Goal: Task Accomplishment & Management: Use online tool/utility

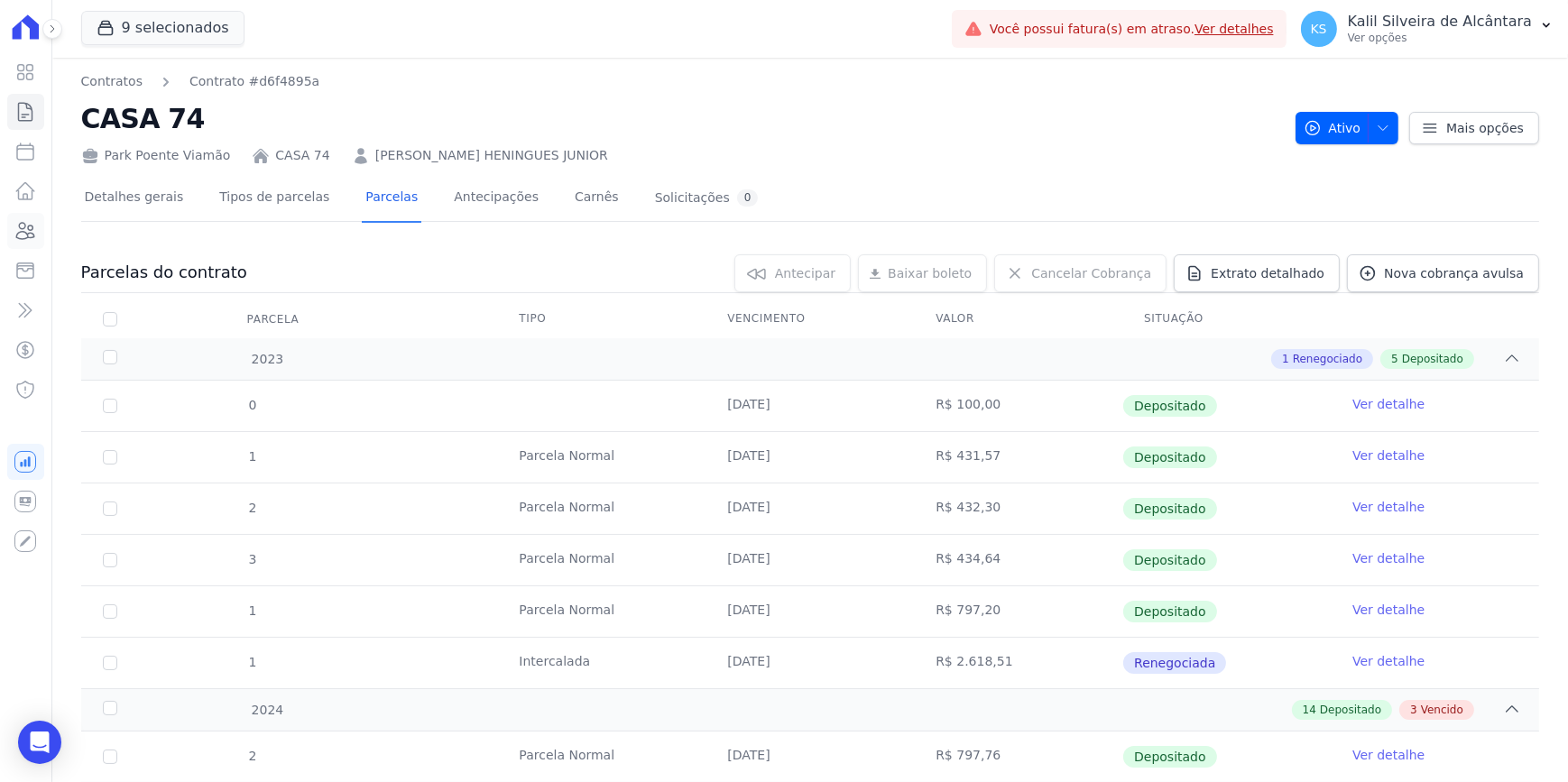
click at [31, 233] on icon at bounding box center [26, 230] width 18 height 16
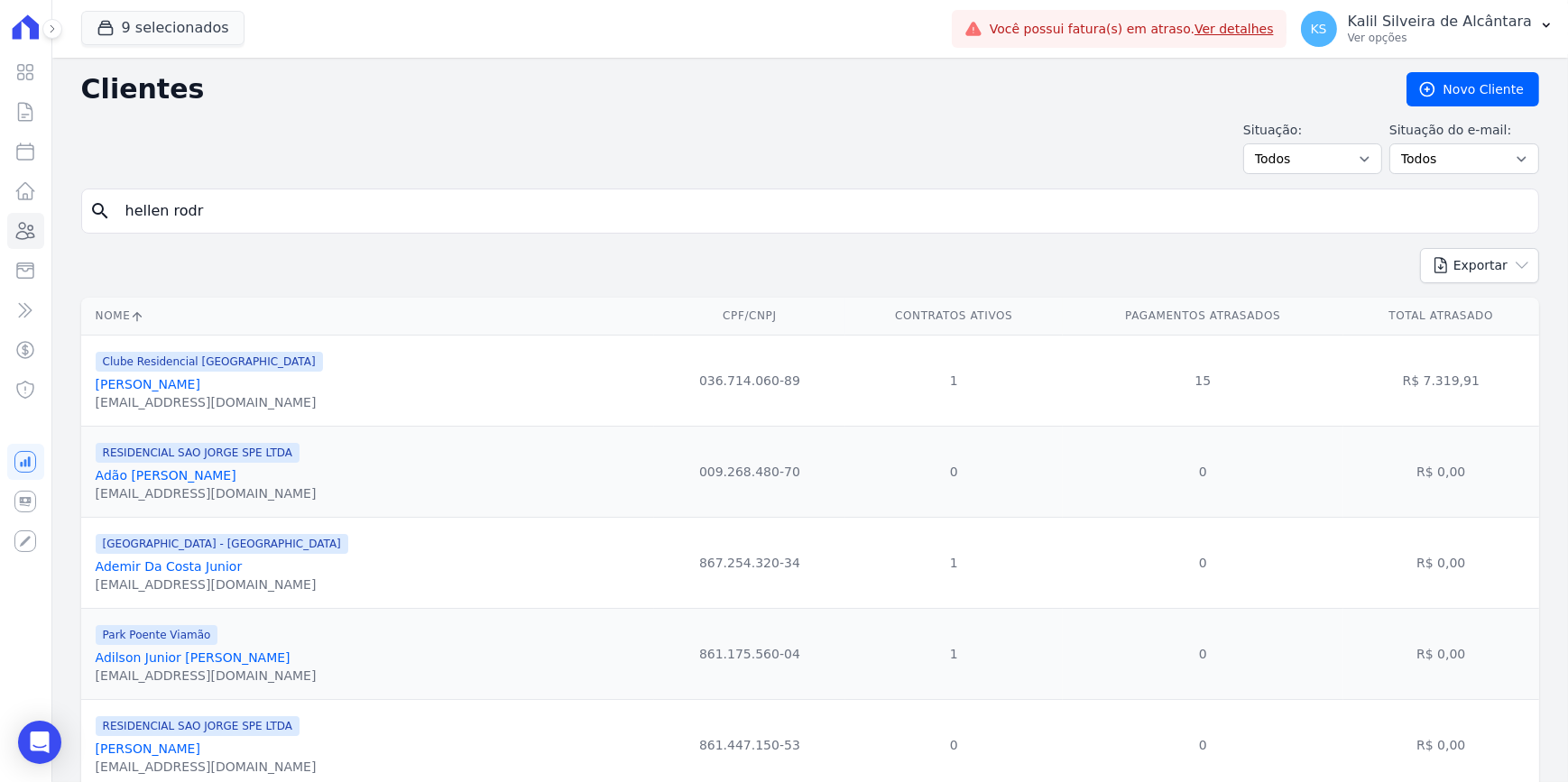
type input "hellen rodr"
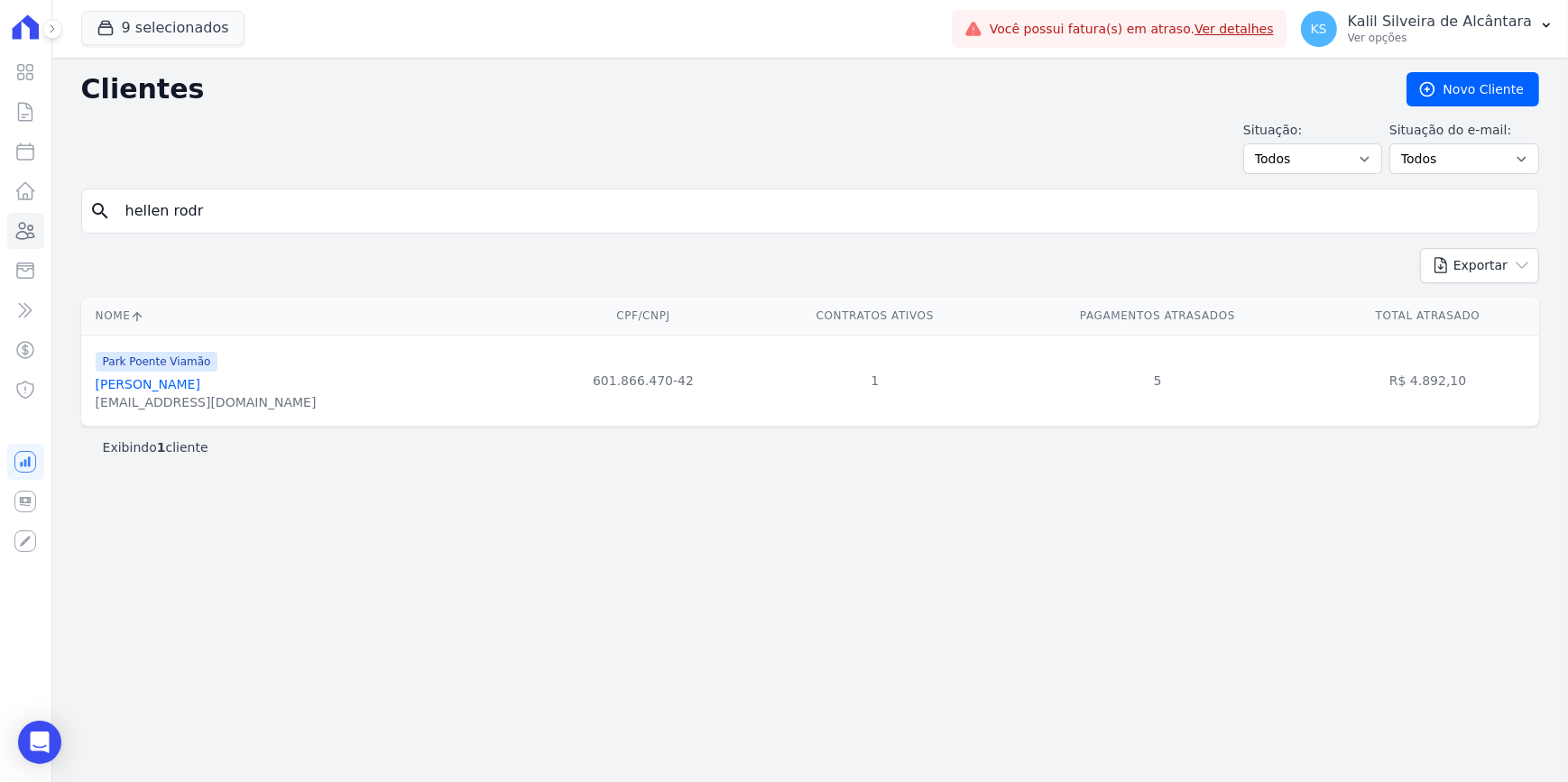
click at [200, 378] on link "[PERSON_NAME]" at bounding box center [148, 384] width 104 height 14
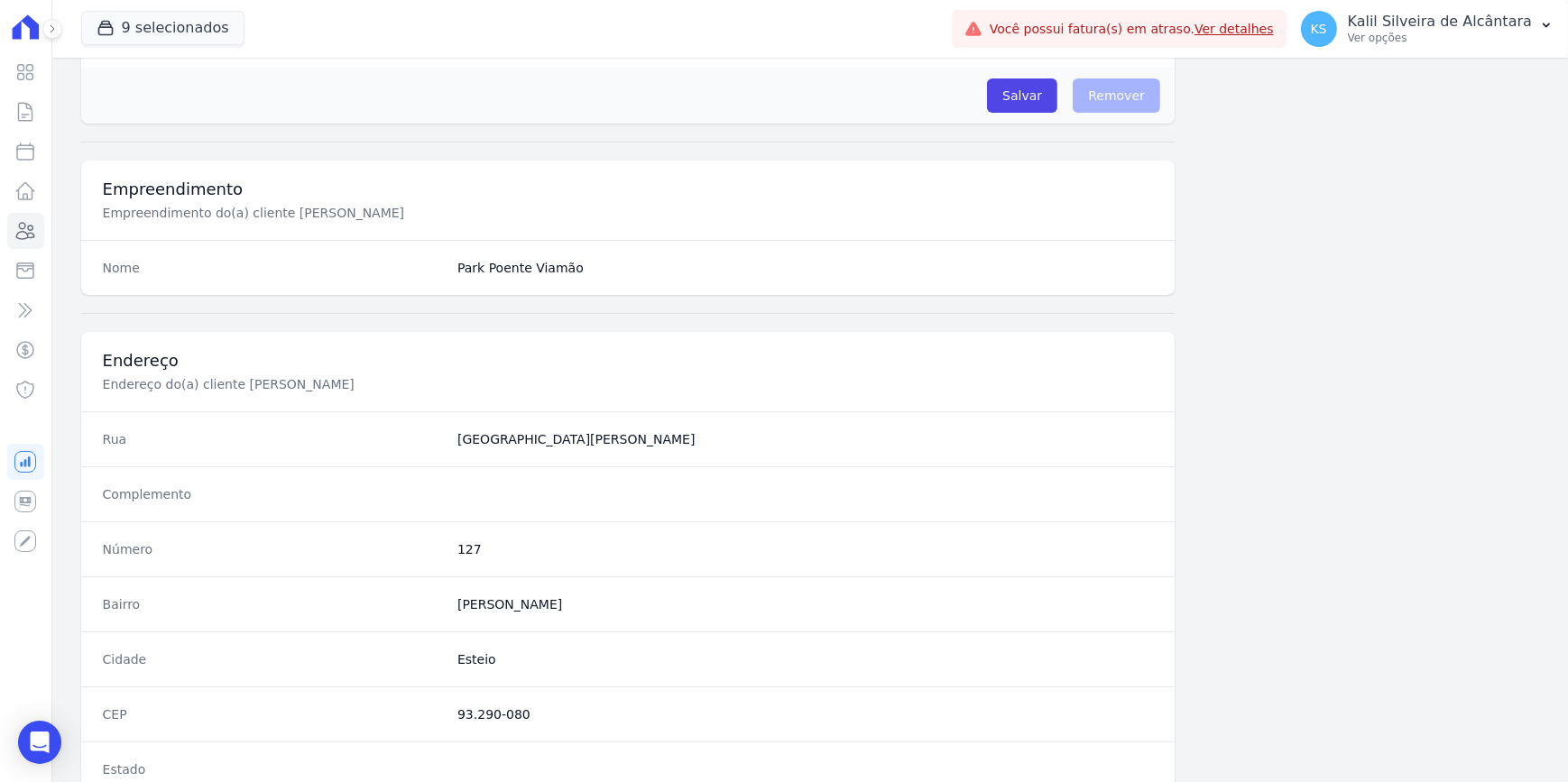
scroll to position [902, 0]
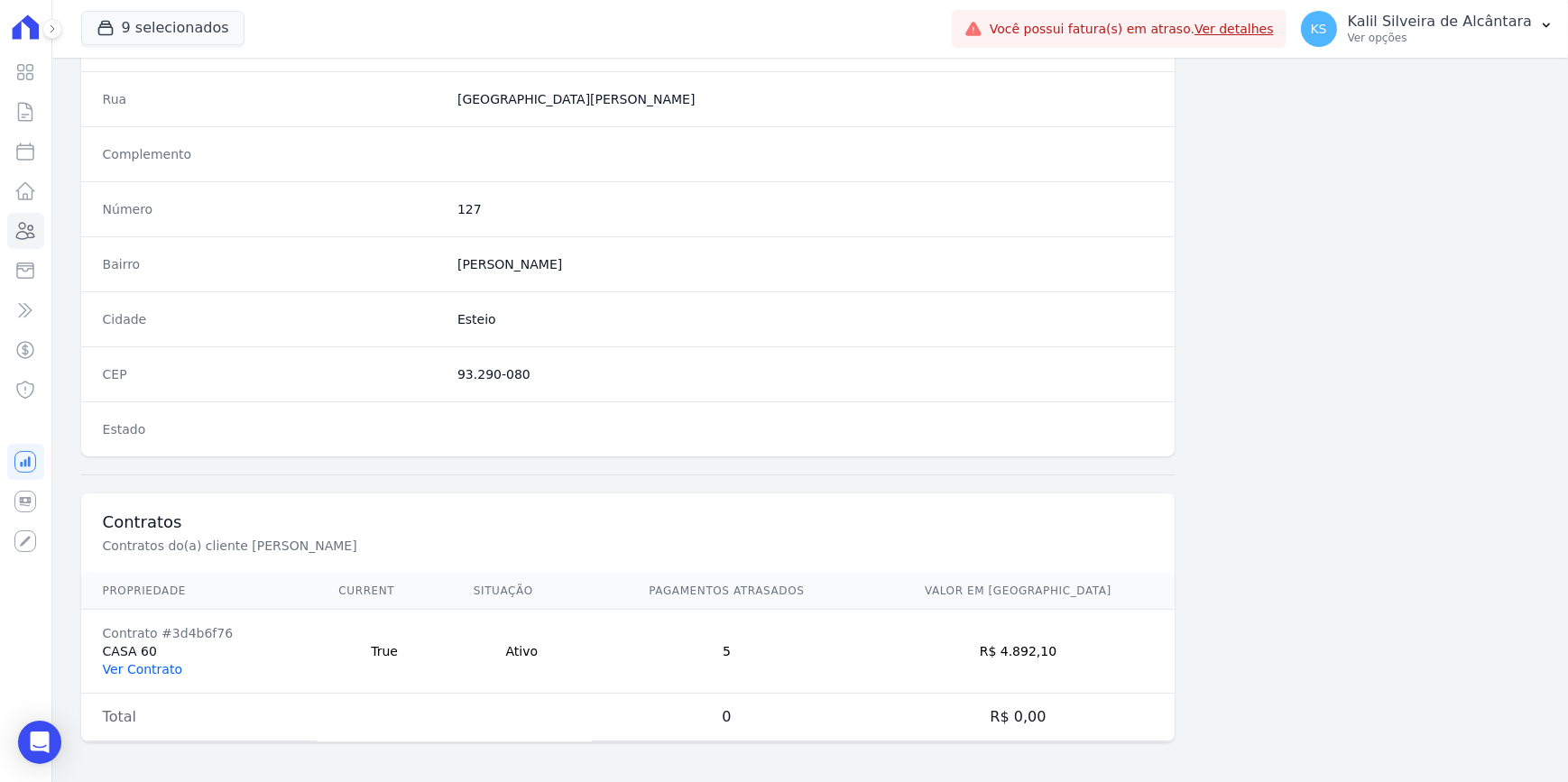
click at [142, 605] on link "Ver Contrato" at bounding box center [143, 669] width 80 height 14
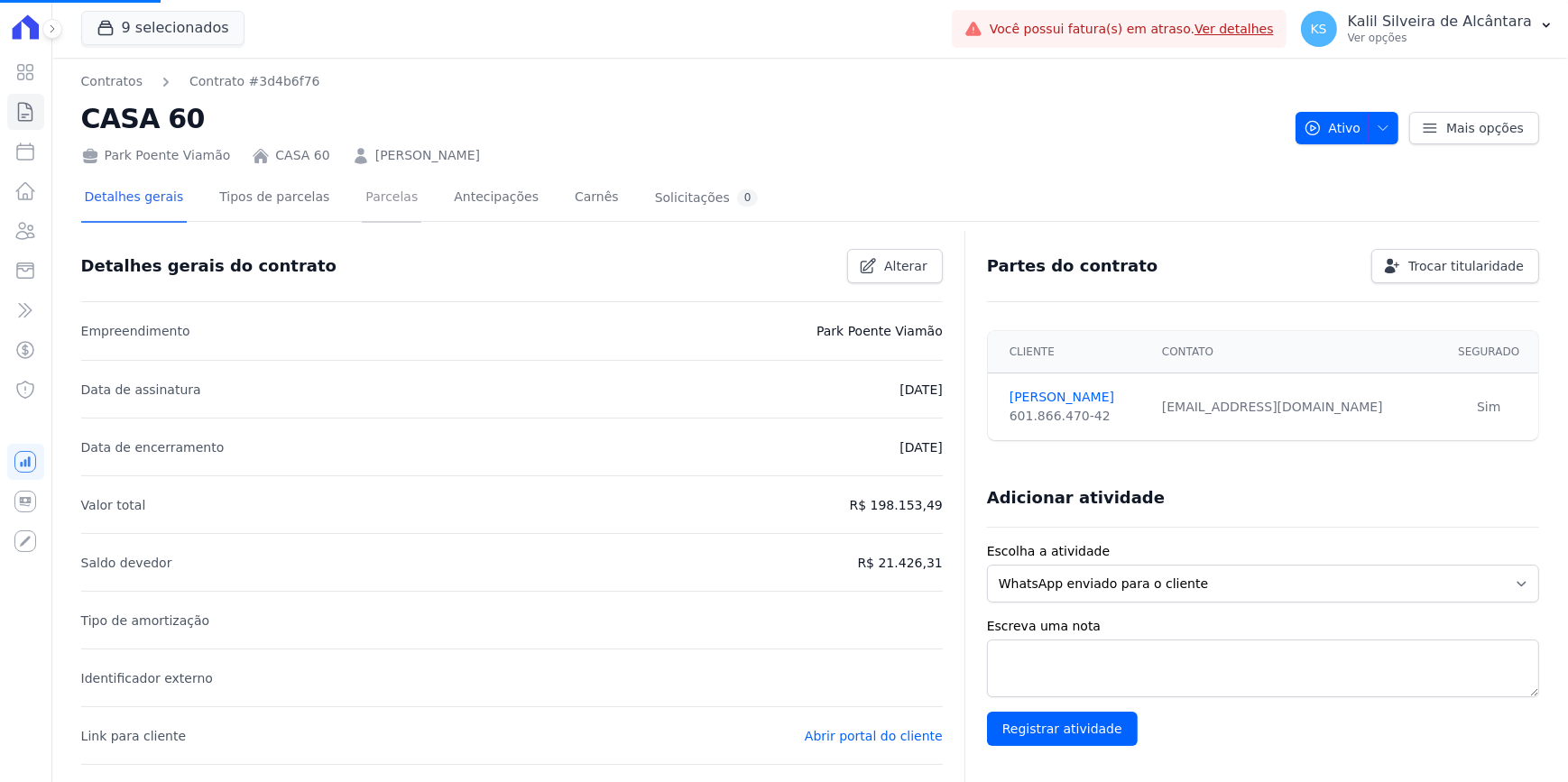
click at [367, 203] on link "Parcelas" at bounding box center [391, 199] width 60 height 47
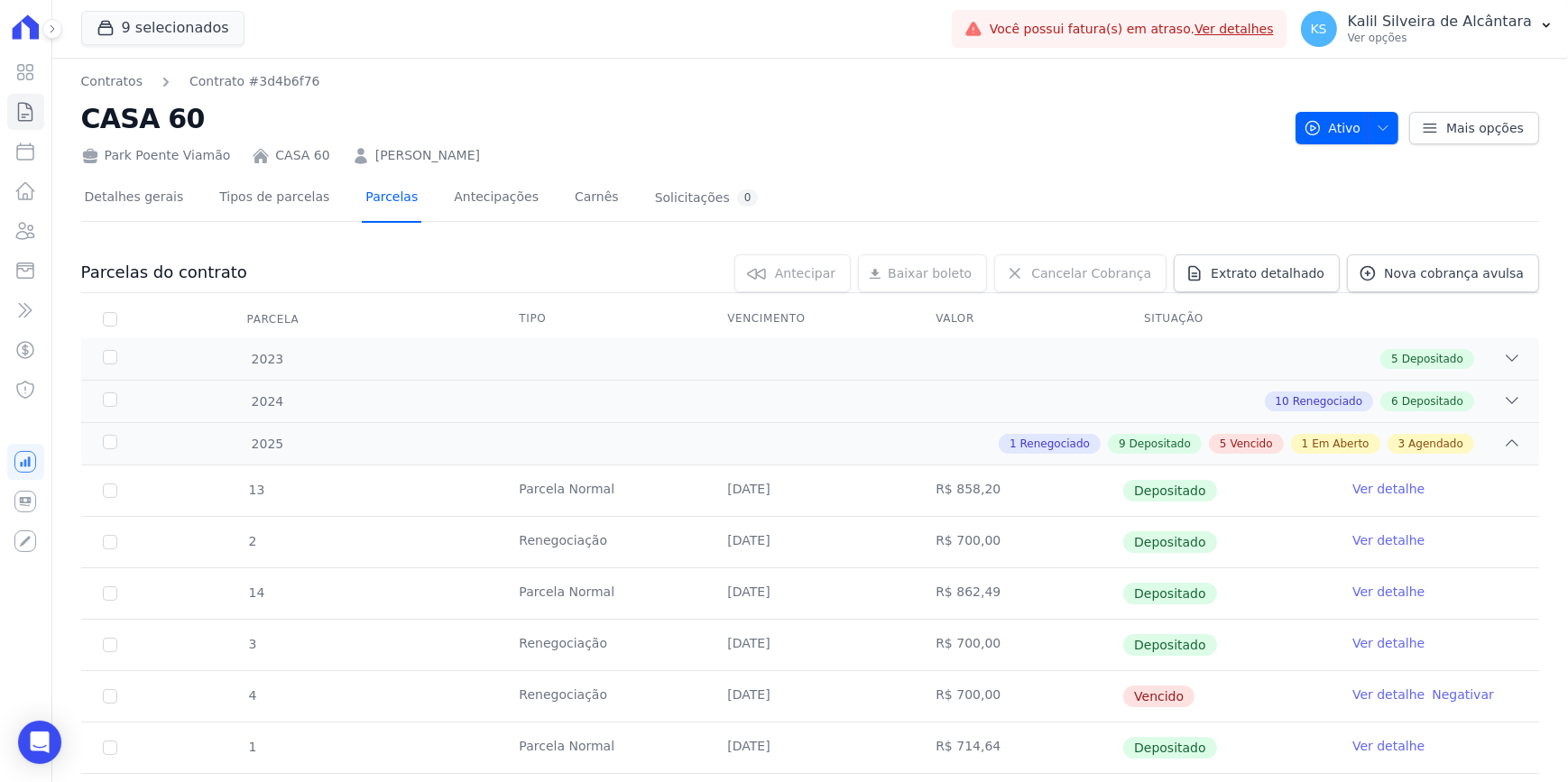
click at [363, 198] on link "Parcelas" at bounding box center [391, 199] width 60 height 47
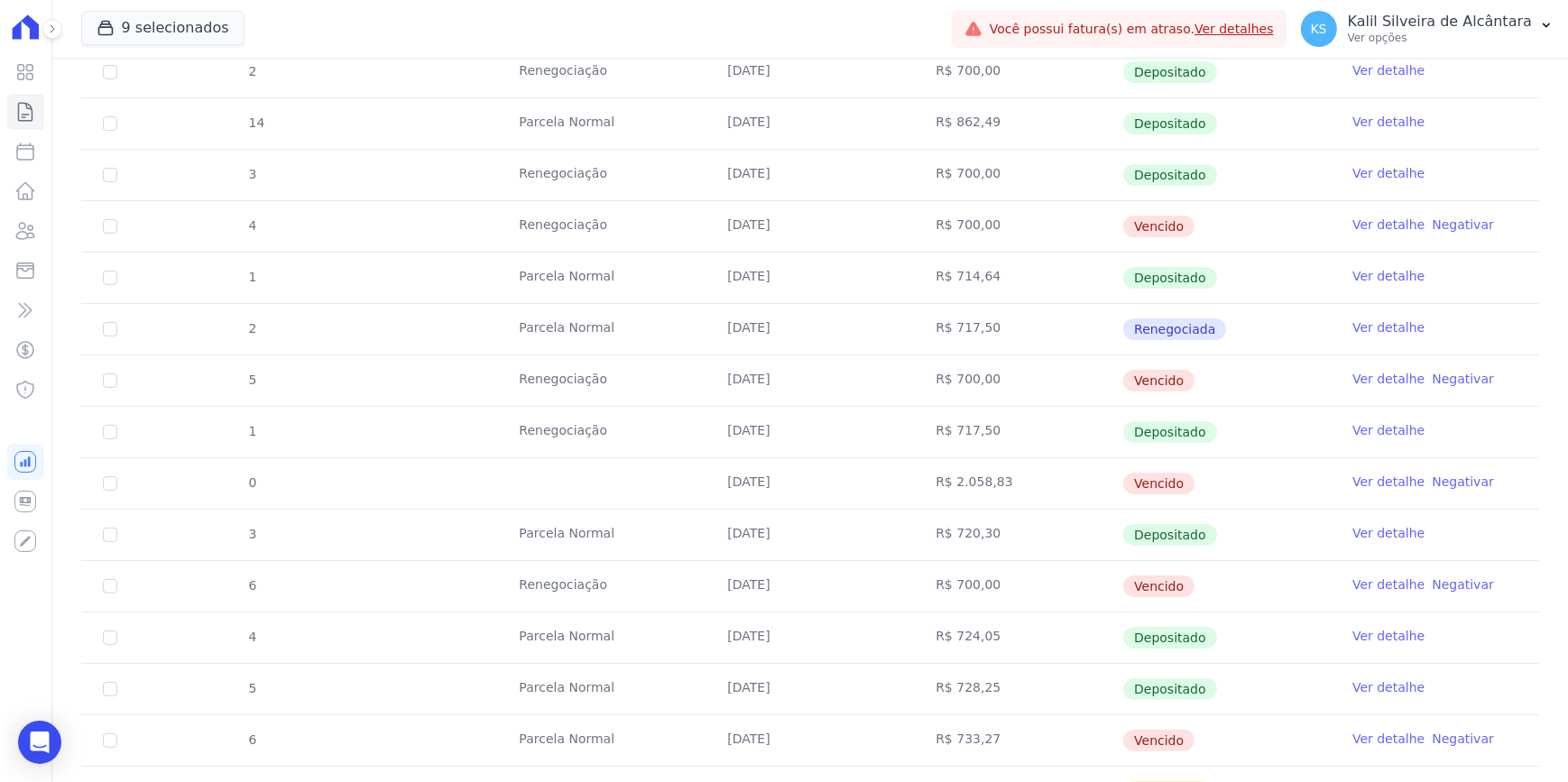
scroll to position [492, 0]
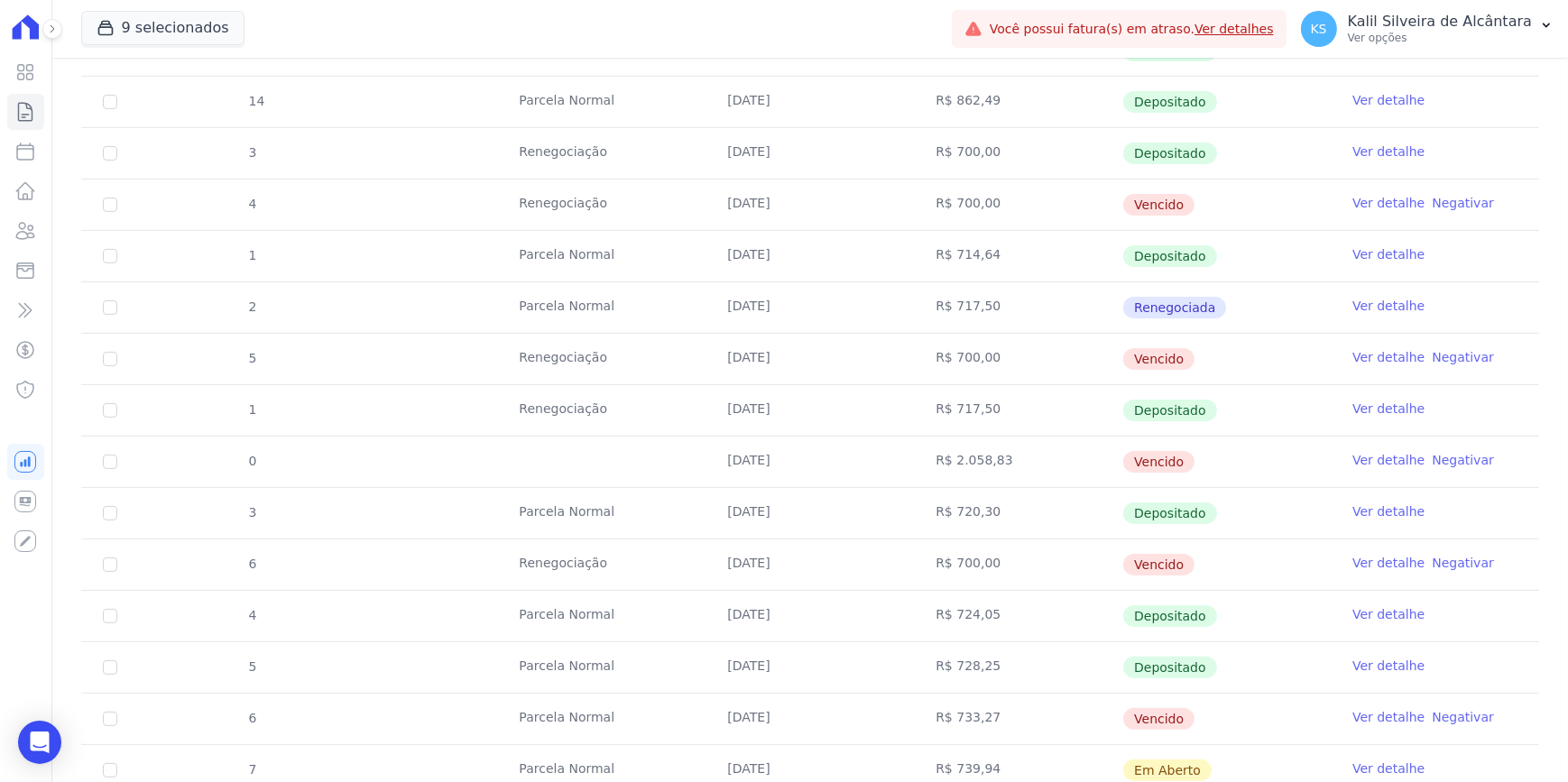
drag, startPoint x: 717, startPoint y: 195, endPoint x: 828, endPoint y: 159, distance: 116.7
click at [828, 159] on tbody "13 [GEOGRAPHIC_DATA] [DATE] R$ 858,20 Depositado Ver detalhe 2 Renegociação [DA…" at bounding box center [810, 462] width 1458 height 976
click at [933, 225] on td "R$ 700,00" at bounding box center [1018, 204] width 208 height 50
click at [116, 204] on input "checkbox" at bounding box center [110, 205] width 14 height 14
checkbox input "true"
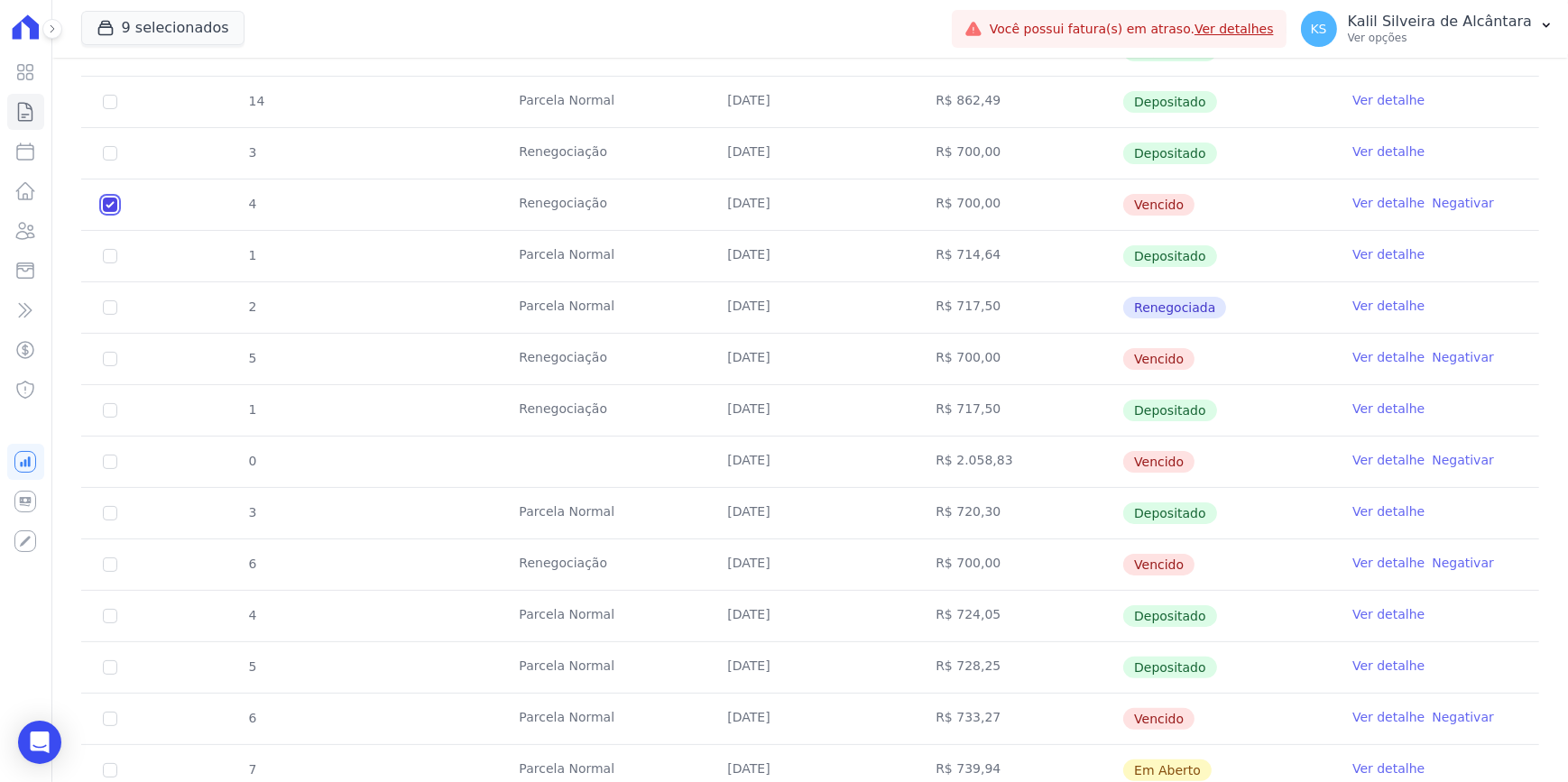
checkbox input "true"
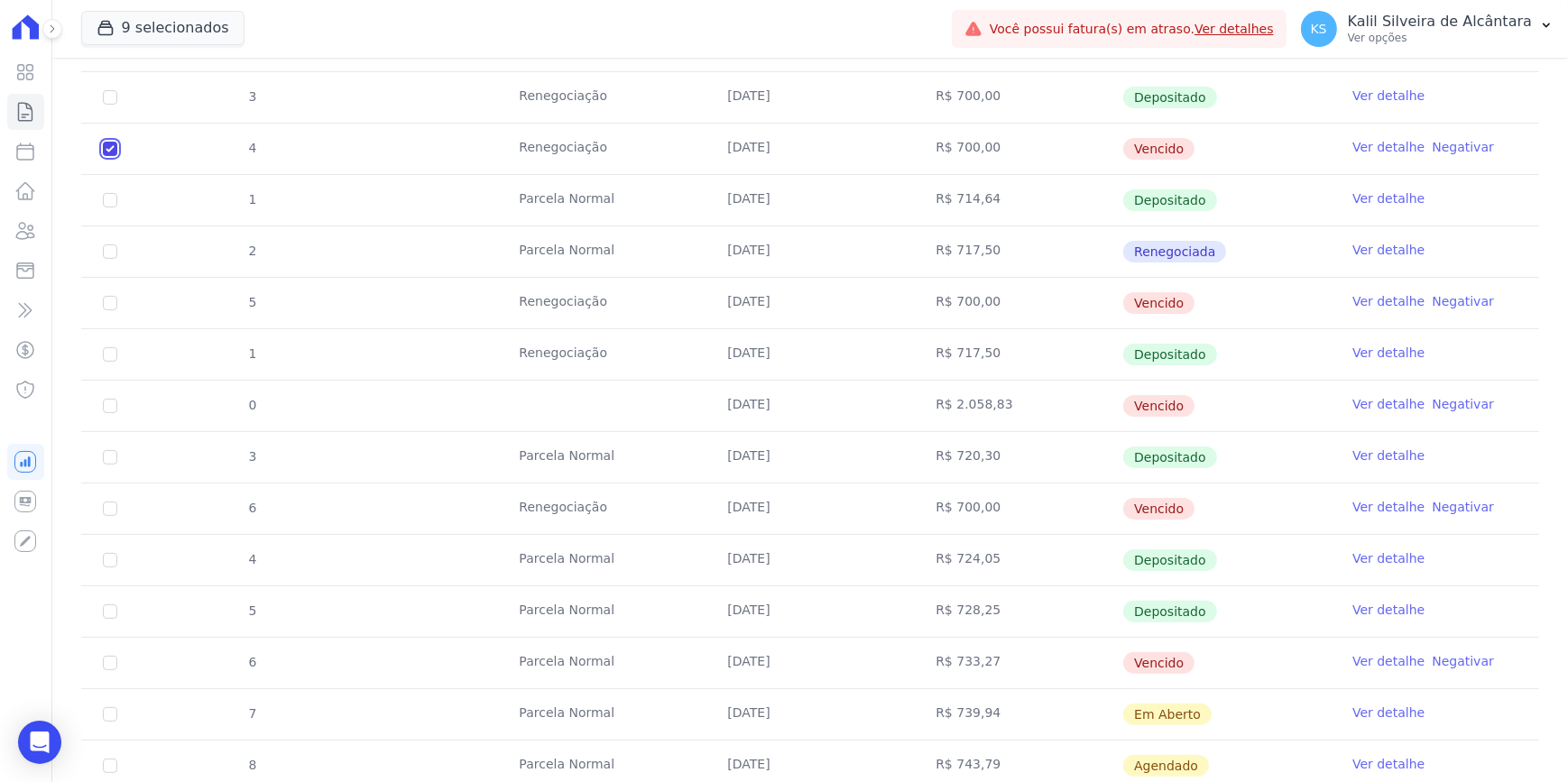
scroll to position [574, 0]
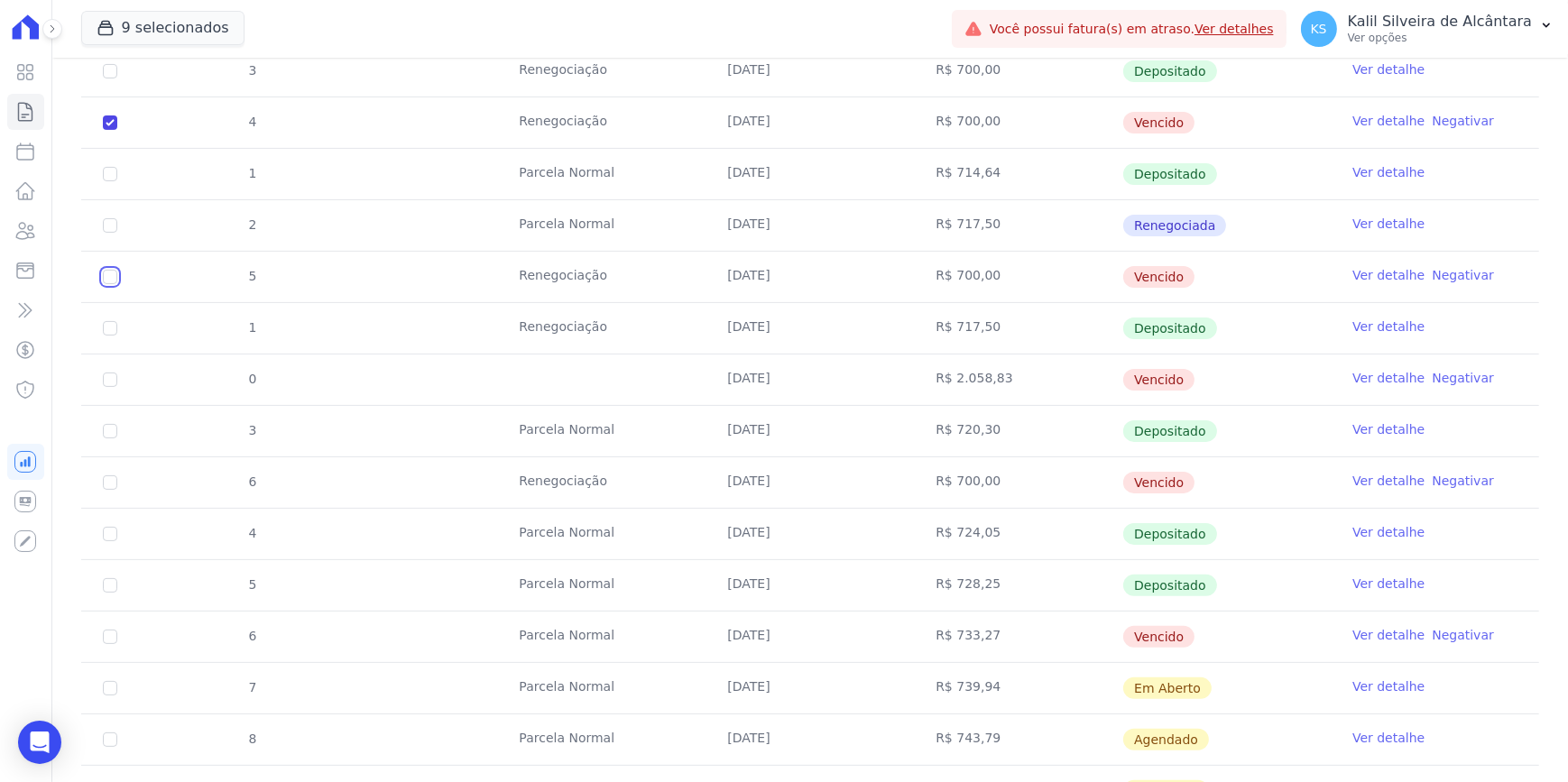
click at [104, 274] on input "checkbox" at bounding box center [110, 277] width 14 height 14
checkbox input "true"
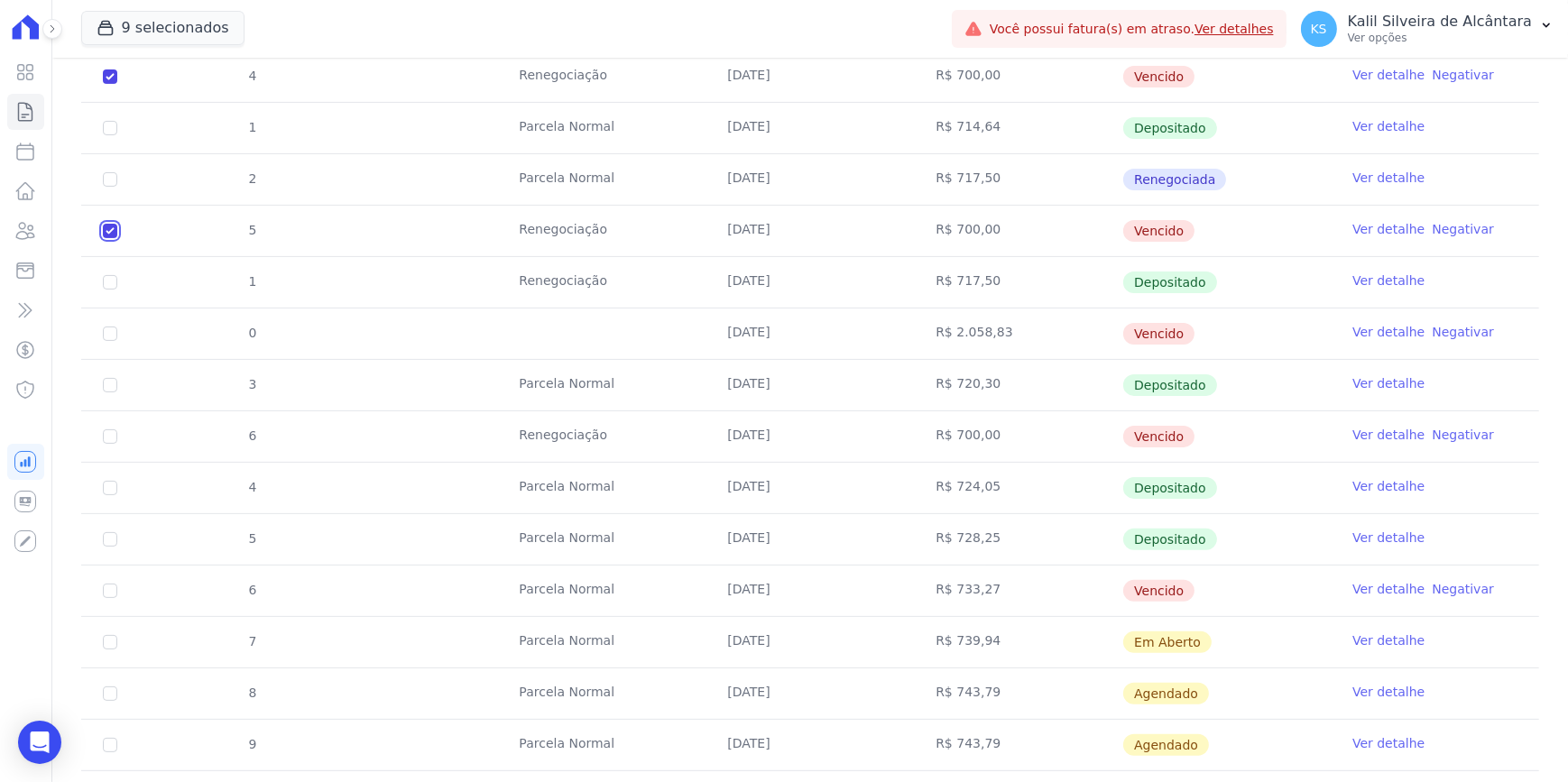
scroll to position [656, 0]
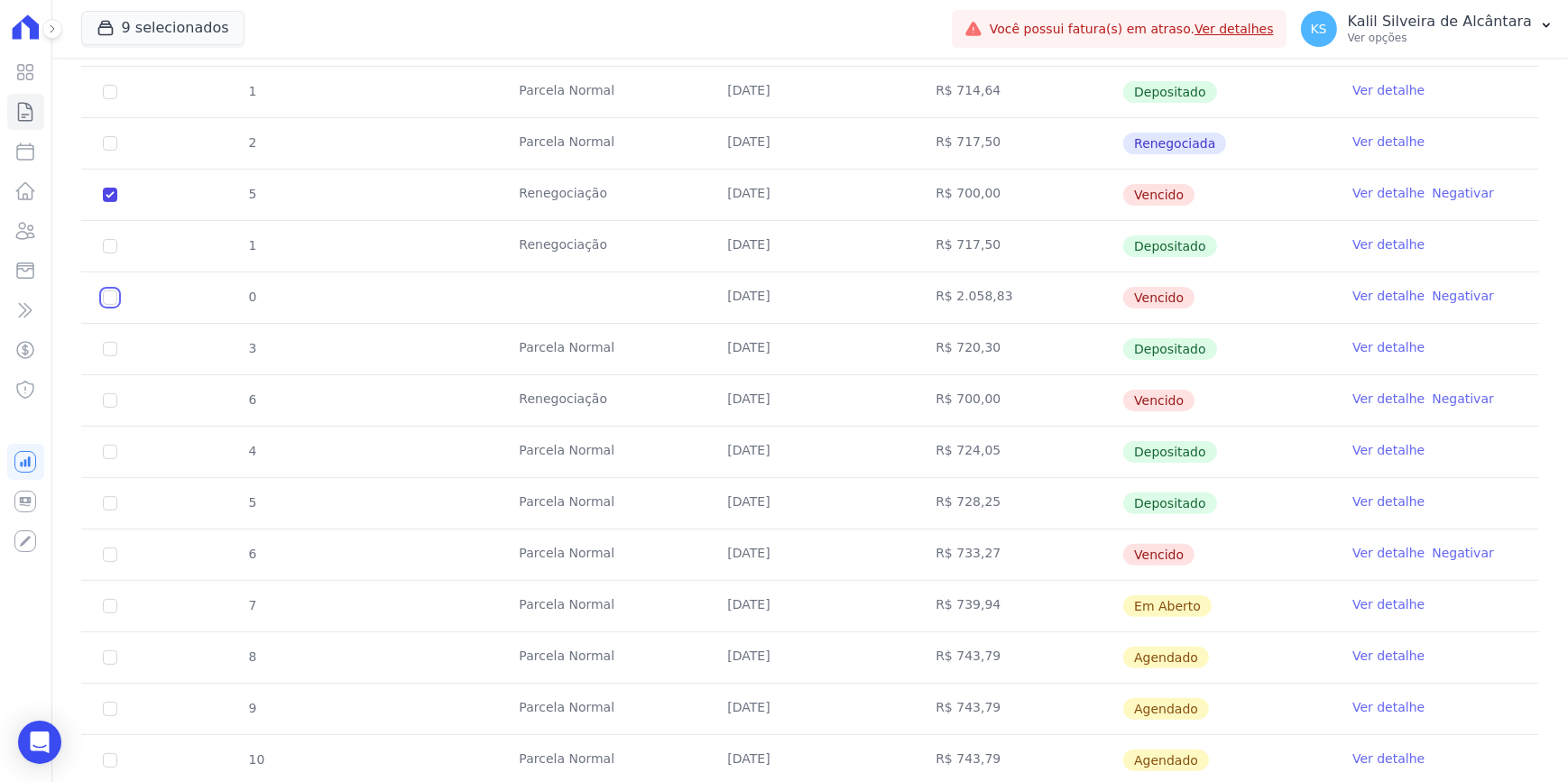
click at [113, 291] on input "checkbox" at bounding box center [110, 298] width 14 height 14
checkbox input "true"
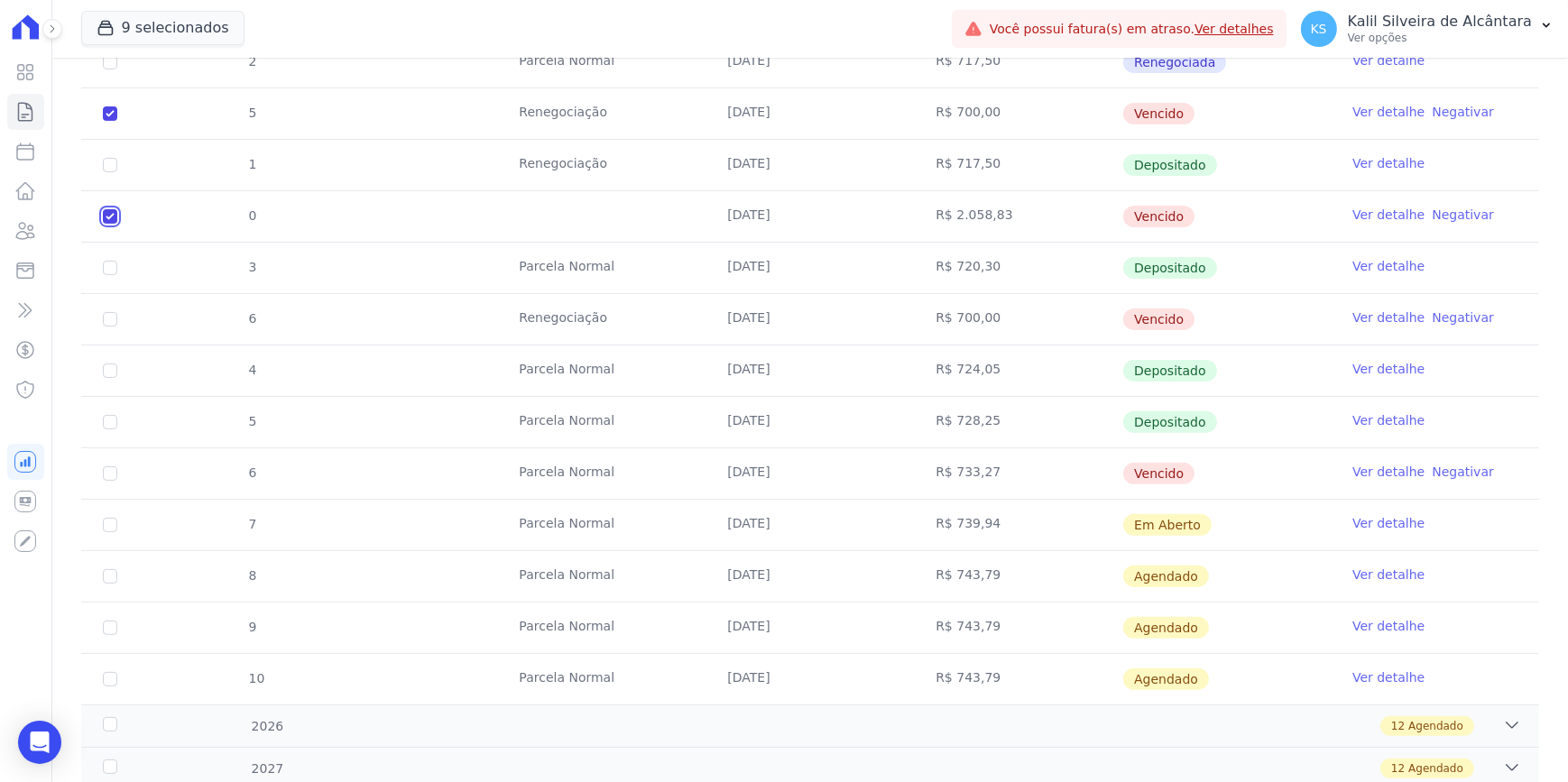
scroll to position [738, 0]
click at [109, 316] on input "checkbox" at bounding box center [110, 318] width 14 height 14
checkbox input "true"
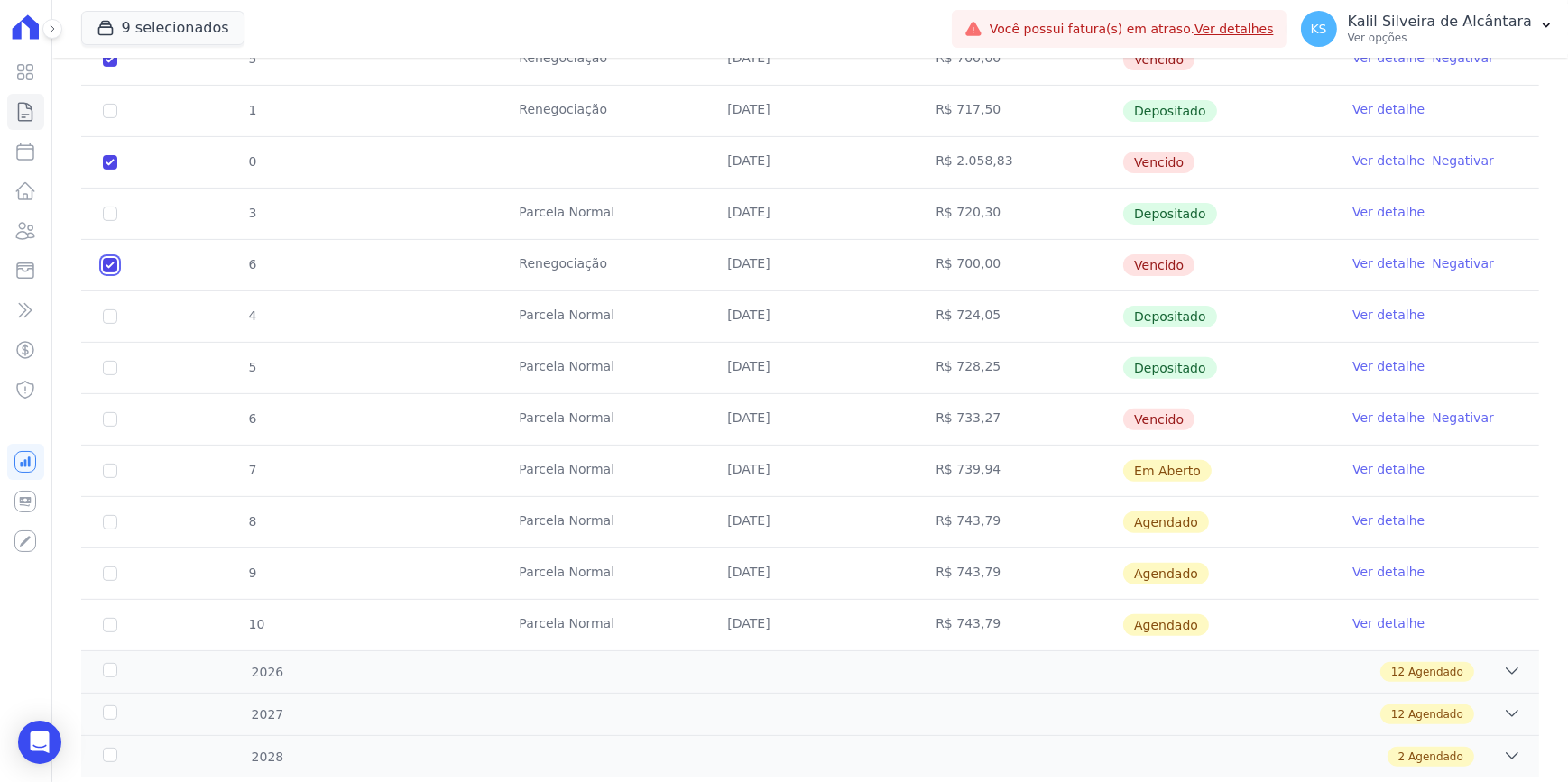
scroll to position [820, 0]
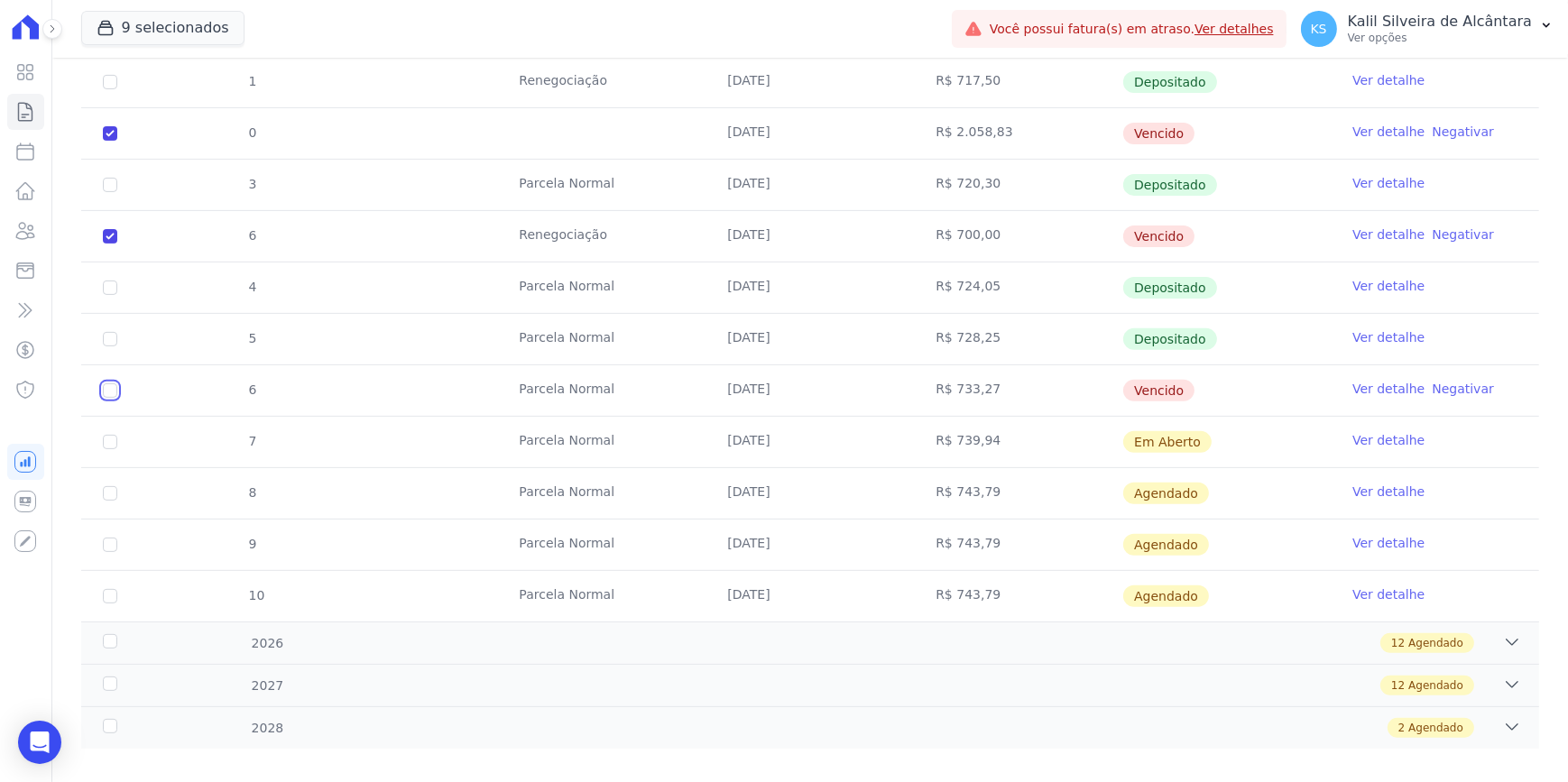
click at [107, 384] on input "checkbox" at bounding box center [110, 391] width 14 height 14
checkbox input "true"
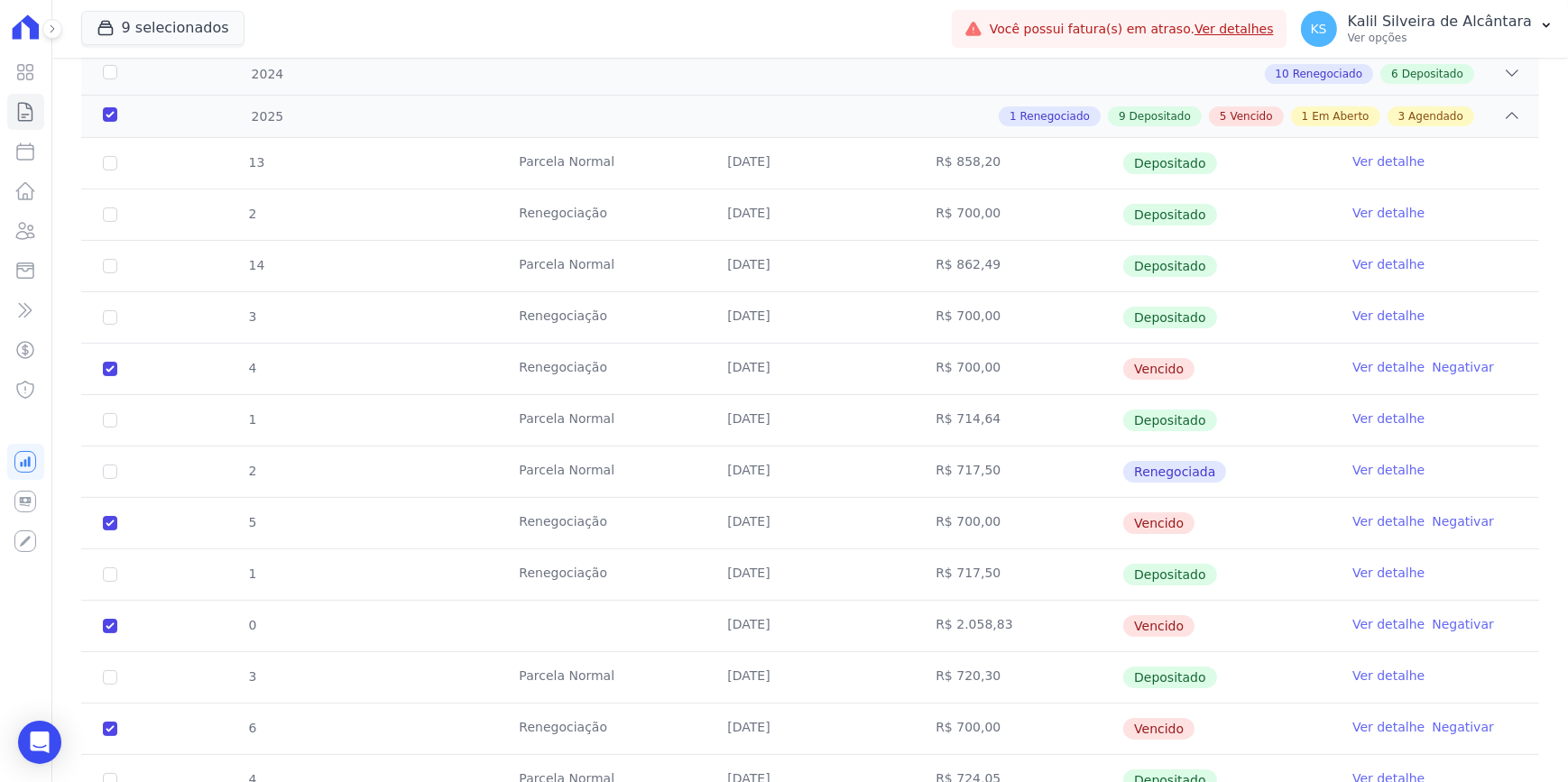
scroll to position [0, 0]
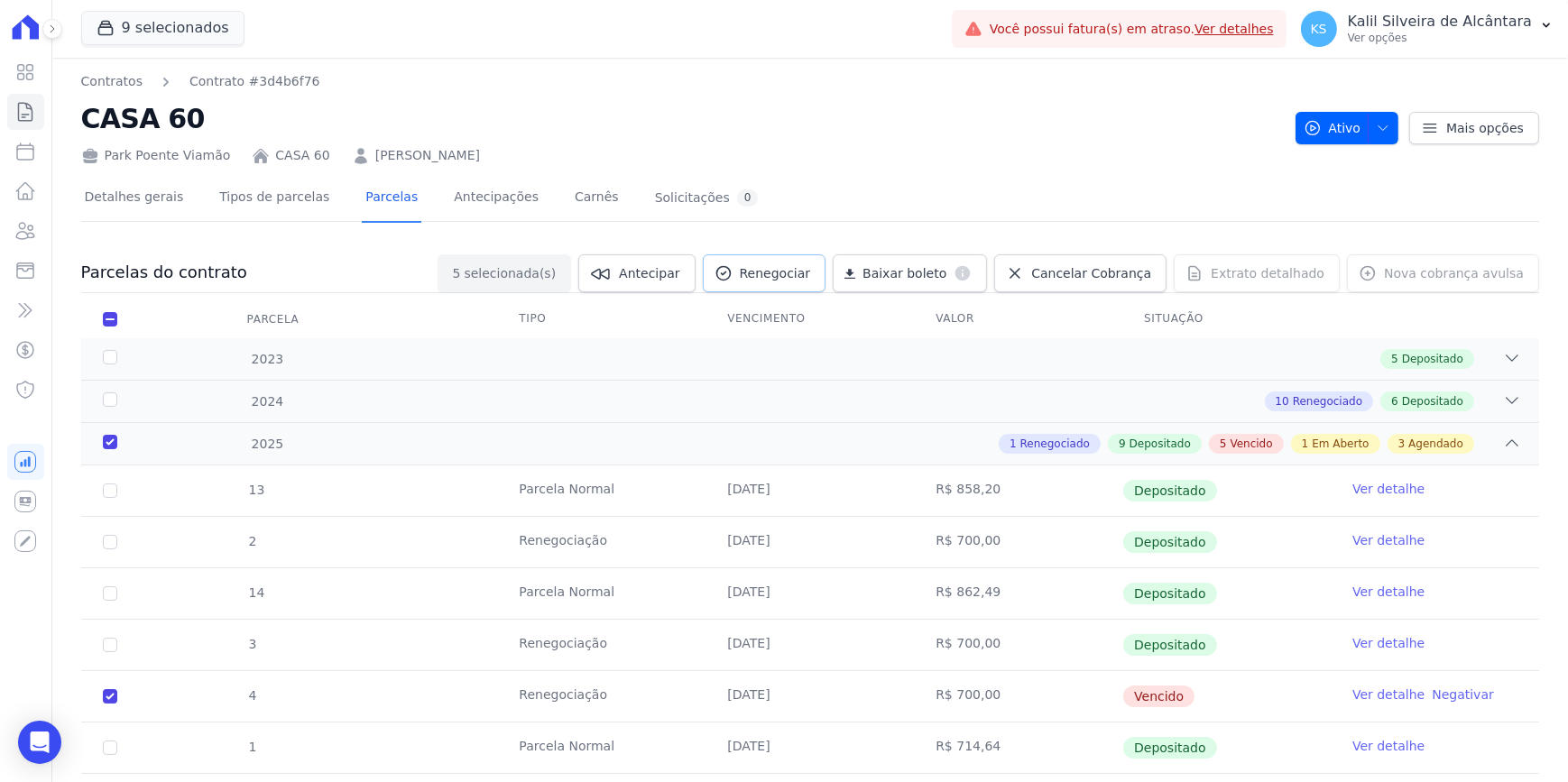
click at [811, 273] on span "Renegociar" at bounding box center [775, 273] width 71 height 18
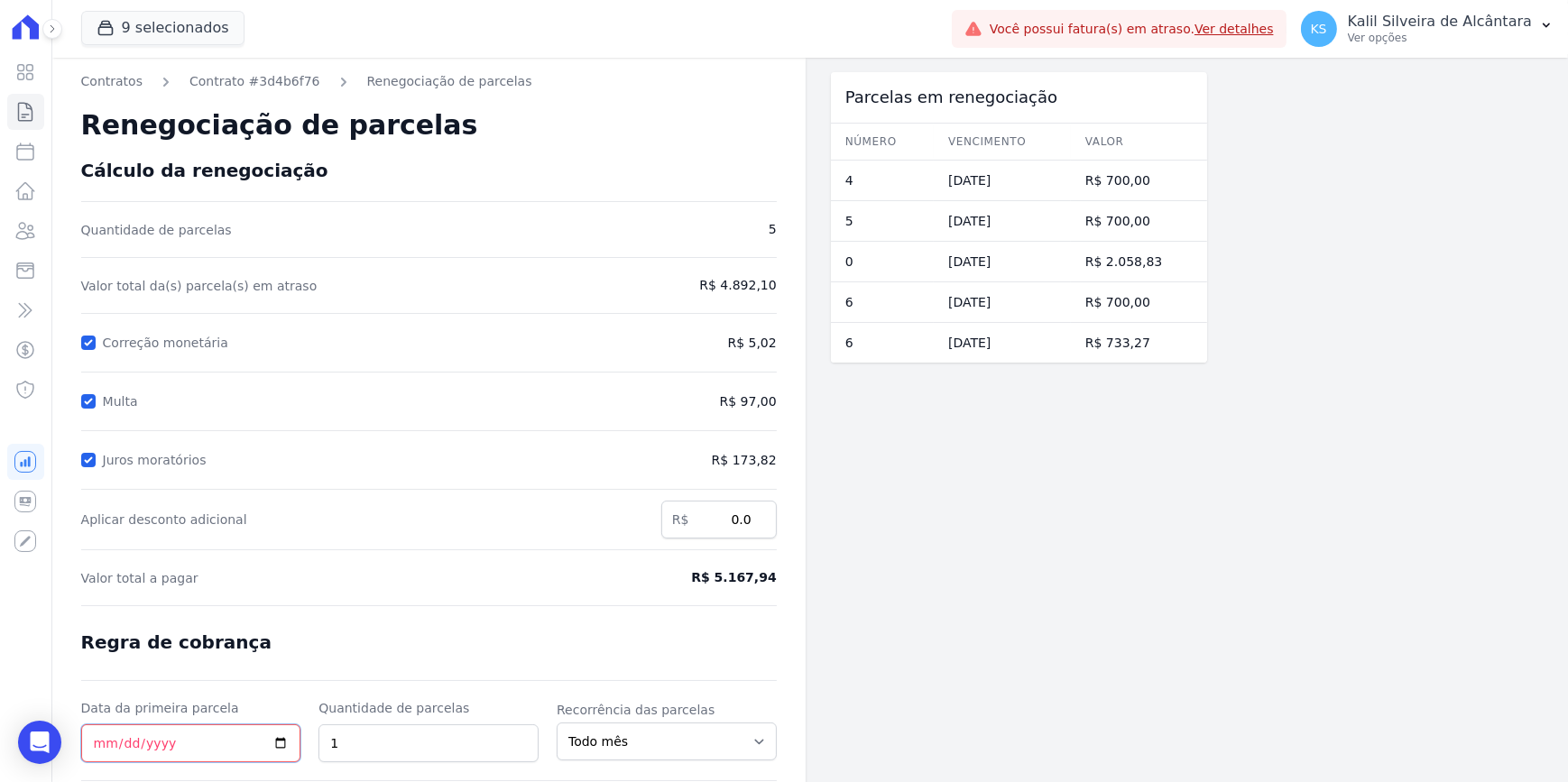
click at [94, 605] on input "Data da primeira parcela" at bounding box center [191, 744] width 220 height 38
type input "[DATE]"
drag, startPoint x: 411, startPoint y: 748, endPoint x: 307, endPoint y: 754, distance: 104.2
click at [311, 605] on div "Data da primeira parcela [DATE] Quantidade de parcelas 1 Recorrência das parcel…" at bounding box center [429, 731] width 695 height 64
type input "5"
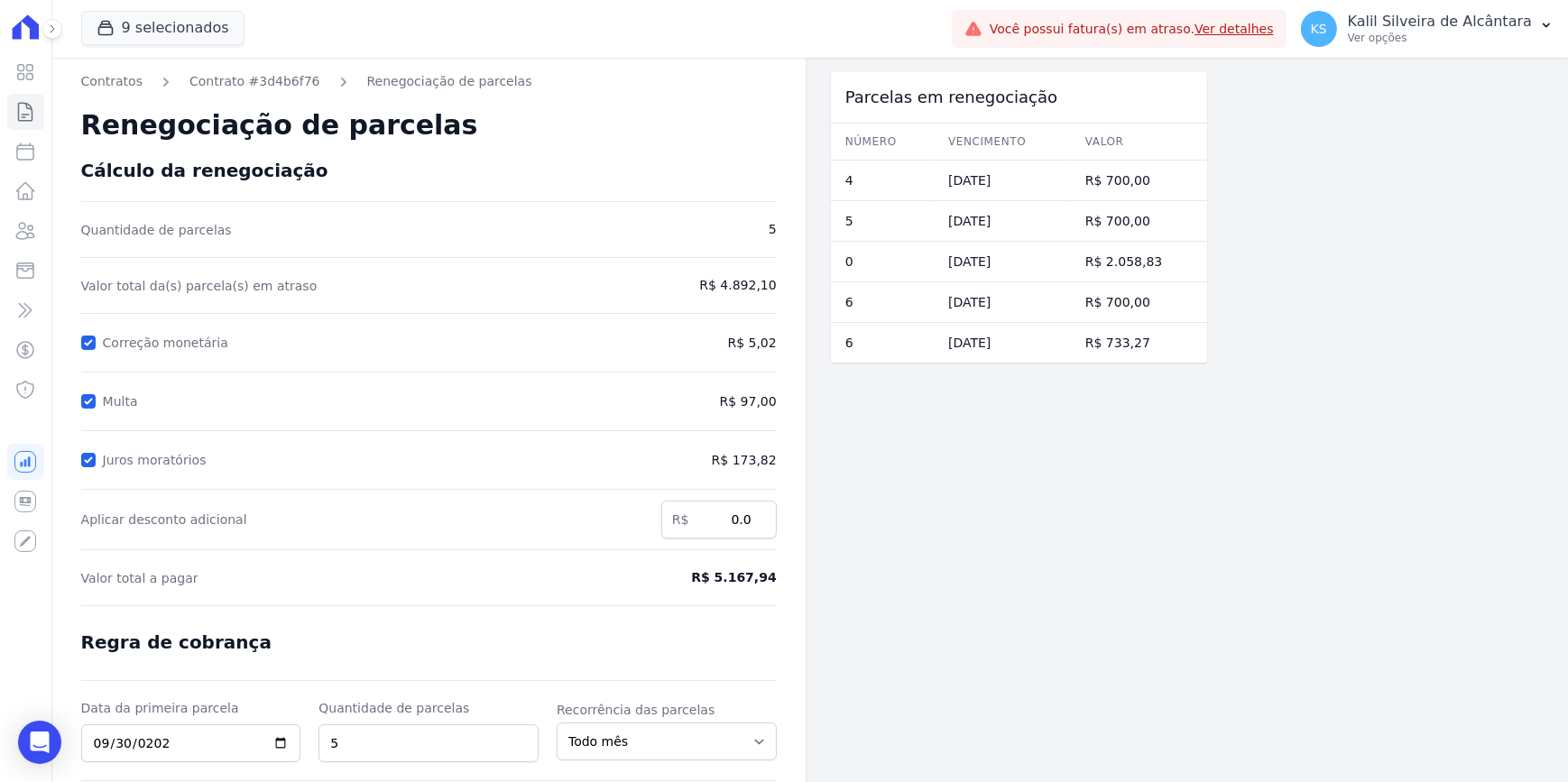
click at [791, 605] on div "Contratos Contrato #3d4b6f76 Renegociação de parcelas Renegociação de parcelas …" at bounding box center [428, 481] width 753 height 846
click at [689, 605] on form "Cálculo da renegociação Quantidade de parcelas 5 Valor total da(s) parcela(s) e…" at bounding box center [429, 525] width 695 height 730
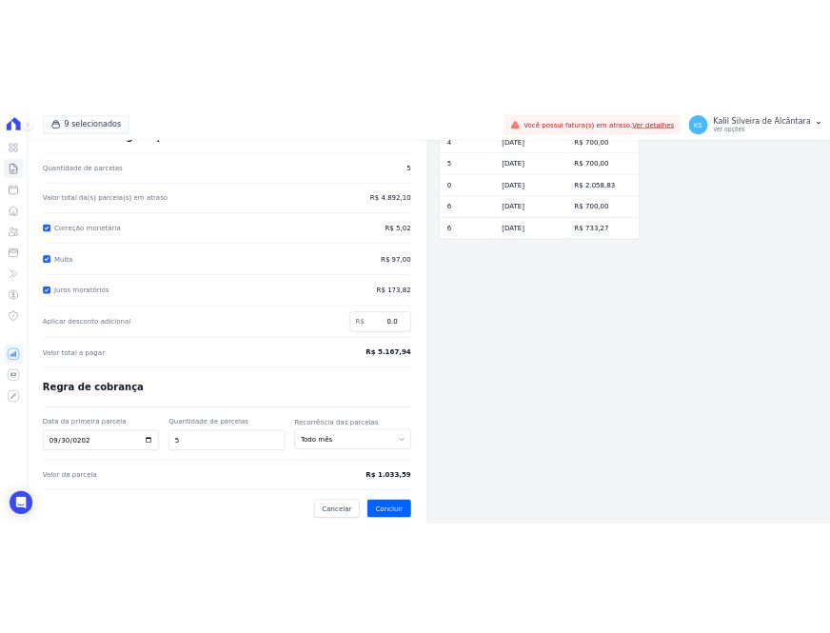
scroll to position [126, 0]
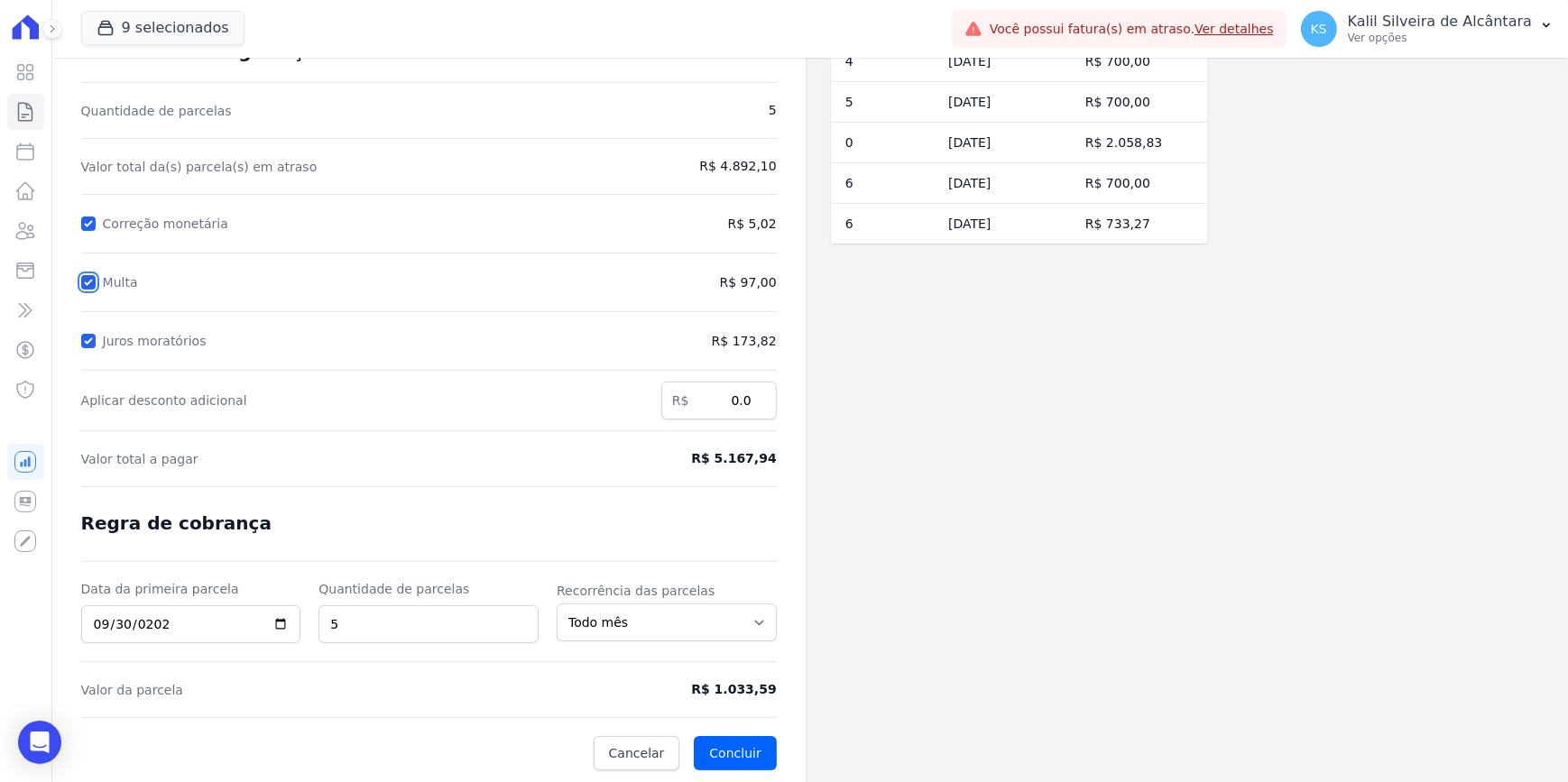
click at [88, 282] on input "Multa" at bounding box center [88, 282] width 14 height 14
checkbox input "false"
click at [87, 343] on input "Juros moratórios" at bounding box center [88, 340] width 14 height 14
checkbox input "false"
click at [555, 479] on form "Cálculo da renegociação Quantidade de parcelas 5 Valor total da(s) parcela(s) e…" at bounding box center [429, 406] width 695 height 730
